Goal: Task Accomplishment & Management: Use online tool/utility

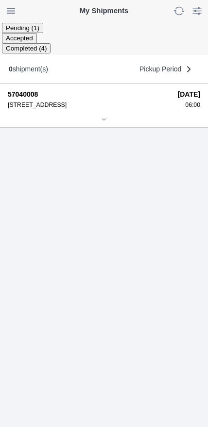
click at [107, 122] on icon at bounding box center [104, 119] width 6 height 6
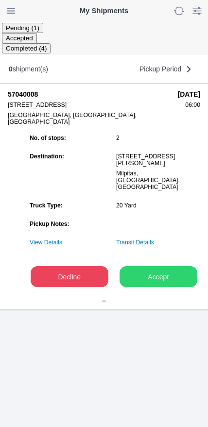
click at [0, 0] on slot "Accept" at bounding box center [0, 0] width 0 height 0
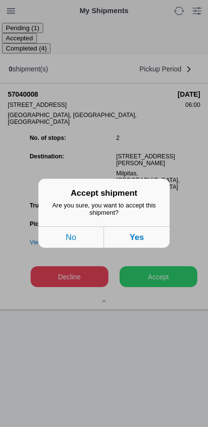
click at [157, 235] on button "Yes" at bounding box center [137, 237] width 66 height 21
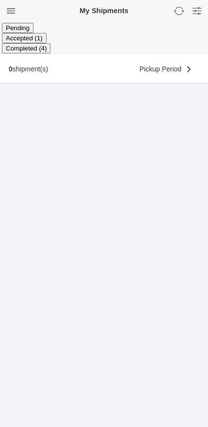
click at [47, 34] on ion-segment-button "Accepted (1)" at bounding box center [24, 38] width 45 height 8
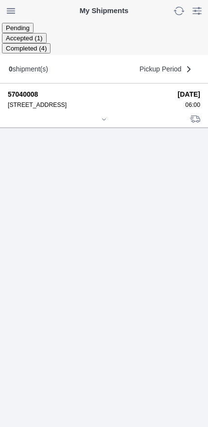
click at [103, 122] on icon at bounding box center [104, 119] width 6 height 6
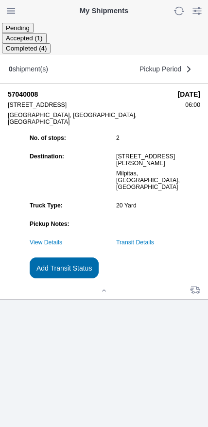
click at [0, 0] on slot "Add Transit Status" at bounding box center [0, 0] width 0 height 0
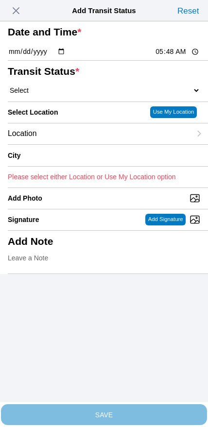
click at [159, 57] on input "05:48" at bounding box center [177, 52] width 46 height 10
type input "06:00"
click at [52, 95] on select "Select Arrive at Drop Off Arrive at Pickup Break Start Break Stop Depart Drop O…" at bounding box center [104, 90] width 192 height 9
select select "ARVPULOC"
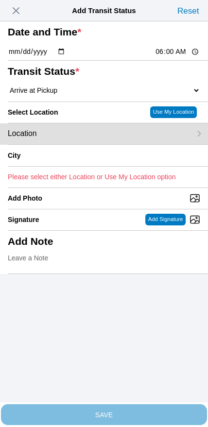
click at [73, 144] on div "Location" at bounding box center [99, 133] width 183 height 21
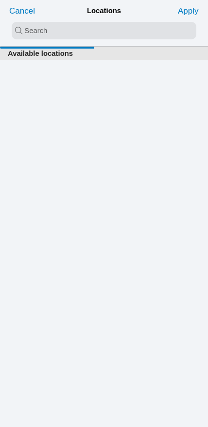
click at [88, 33] on input "search text" at bounding box center [104, 30] width 184 height 17
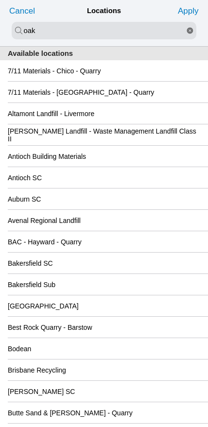
type input "oak"
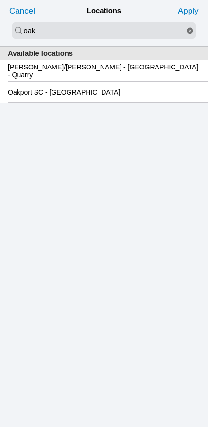
click at [0, 0] on slot "Oakport SC - [GEOGRAPHIC_DATA]" at bounding box center [0, 0] width 0 height 0
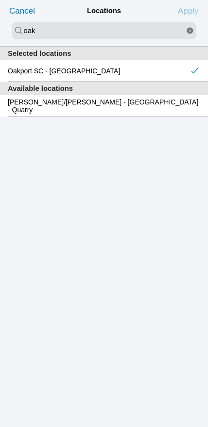
click at [0, 0] on slot "Apply" at bounding box center [0, 0] width 0 height 0
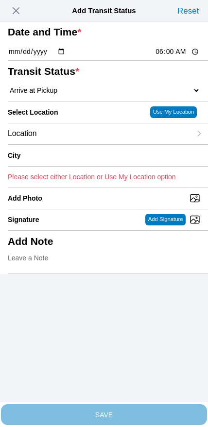
type input "[GEOGRAPHIC_DATA]"
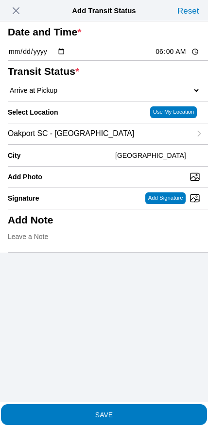
click at [127, 411] on span "SAVE" at bounding box center [104, 414] width 192 height 7
